Goal: Go to known website: Access a specific website the user already knows

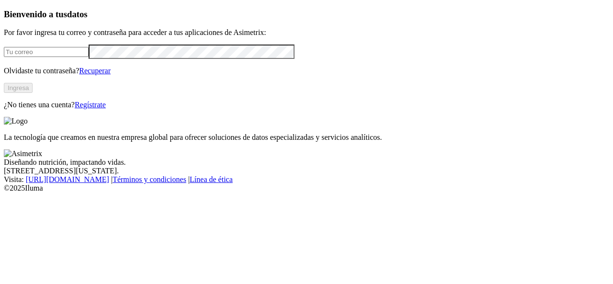
type input "[EMAIL_ADDRESS][PERSON_NAME][DOMAIN_NAME]"
click at [33, 93] on button "Ingresa" at bounding box center [18, 88] width 29 height 10
